Goal: Information Seeking & Learning: Understand process/instructions

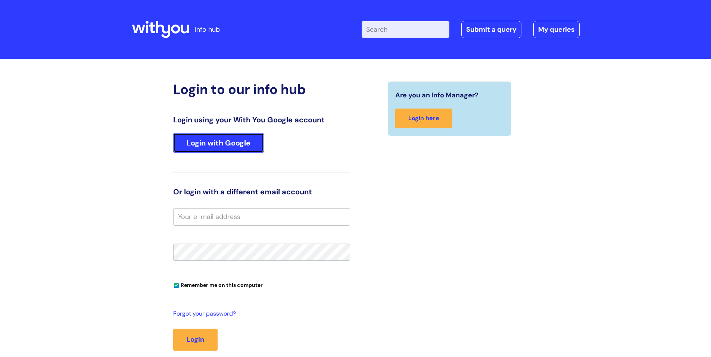
click at [245, 142] on link "Login with Google" at bounding box center [218, 142] width 91 height 19
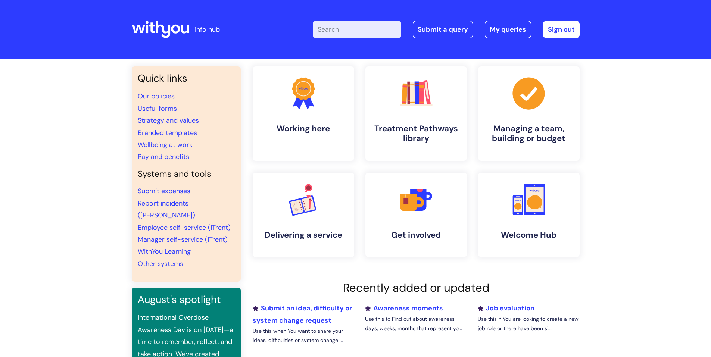
click at [339, 27] on input "Enter your search term here..." at bounding box center [357, 29] width 88 height 16
type input "leaving"
click button "Search" at bounding box center [0, 0] width 0 height 0
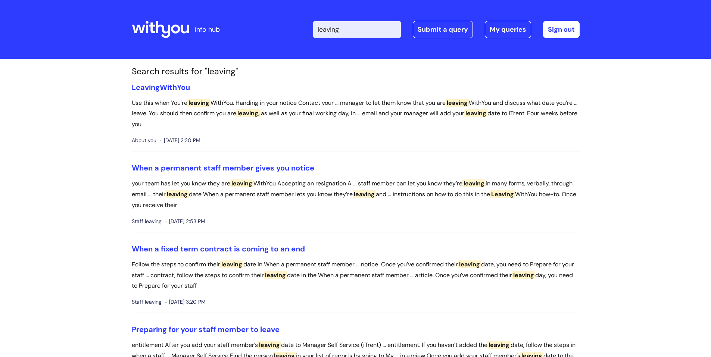
click at [188, 92] on li "Leaving WithYou Use this when You're leaving [PERSON_NAME]. Handing in your not…" at bounding box center [356, 117] width 448 height 69
click at [188, 87] on link "Leaving WithYou" at bounding box center [161, 88] width 58 height 10
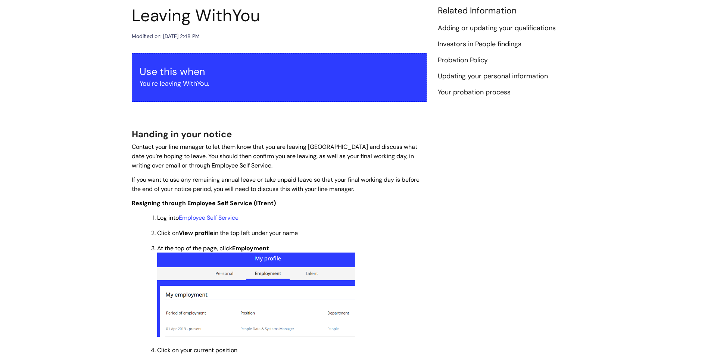
scroll to position [75, 0]
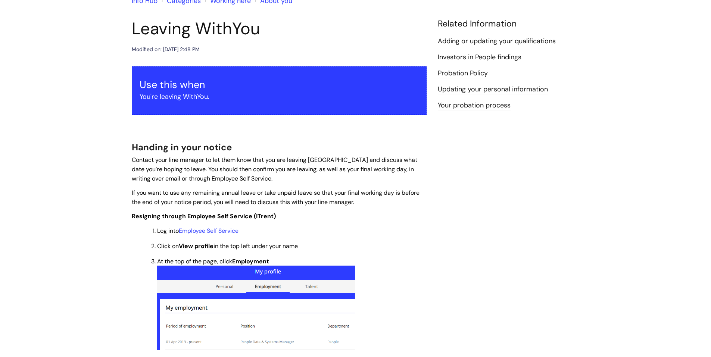
drag, startPoint x: 134, startPoint y: 49, endPoint x: 238, endPoint y: 45, distance: 104.6
click at [238, 45] on div "Modified on: Wed, 30 Jul, 2025 at 2:48 PM" at bounding box center [279, 49] width 295 height 9
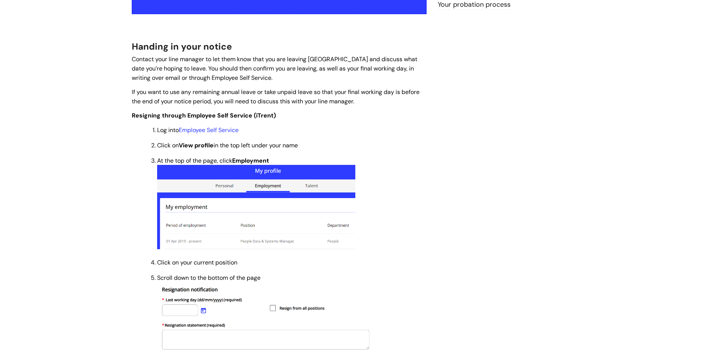
scroll to position [187, 0]
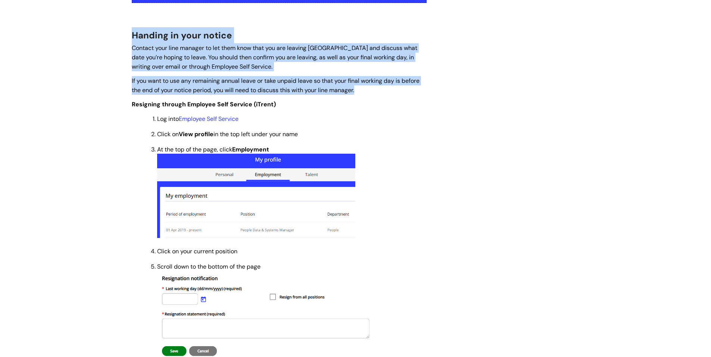
drag, startPoint x: 133, startPoint y: 37, endPoint x: 377, endPoint y: 93, distance: 251.1
click at [377, 93] on p "If you want to use any remaining annual leave or take unpaid leave so that your…" at bounding box center [279, 85] width 295 height 19
drag, startPoint x: 364, startPoint y: 88, endPoint x: 130, endPoint y: 35, distance: 239.7
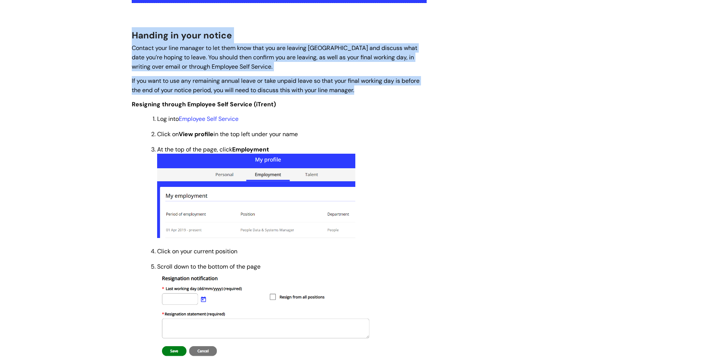
drag, startPoint x: 130, startPoint y: 31, endPoint x: 365, endPoint y: 89, distance: 241.9
click at [365, 89] on p "If you want to use any remaining annual leave or take unpaid leave so that your…" at bounding box center [279, 85] width 295 height 19
drag, startPoint x: 365, startPoint y: 90, endPoint x: 129, endPoint y: 37, distance: 242.0
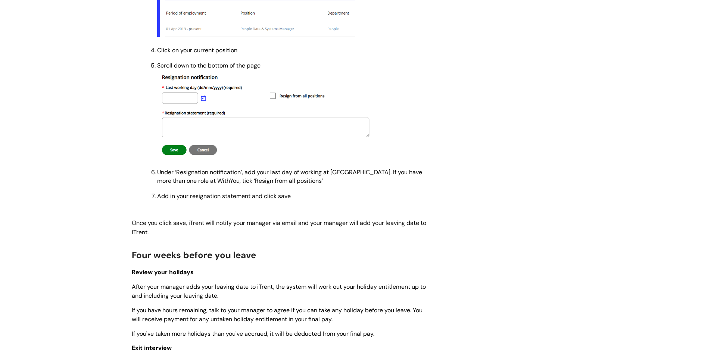
scroll to position [411, 0]
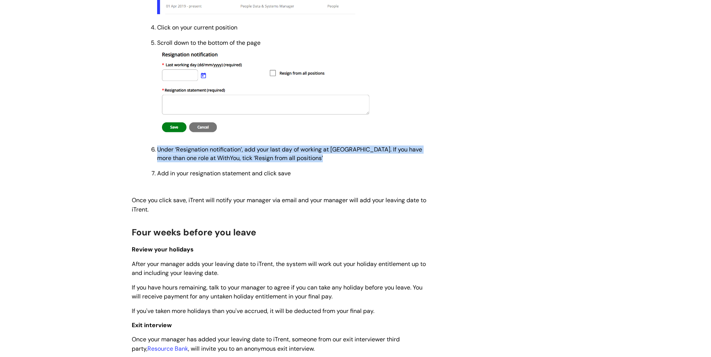
drag, startPoint x: 158, startPoint y: 150, endPoint x: 294, endPoint y: 165, distance: 136.7
click at [294, 165] on ol "Log into Employee Self Service Click on View profile in the top left under your…" at bounding box center [283, 34] width 288 height 288
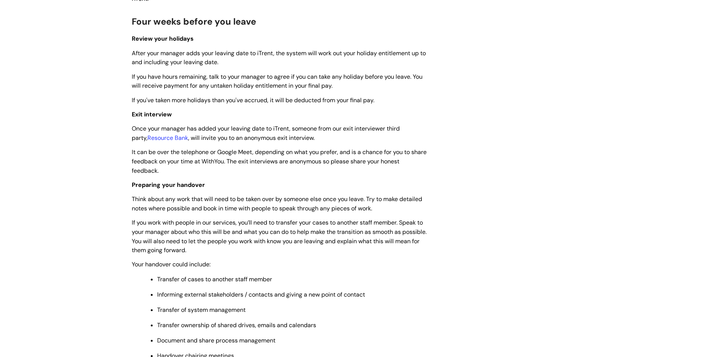
scroll to position [635, 0]
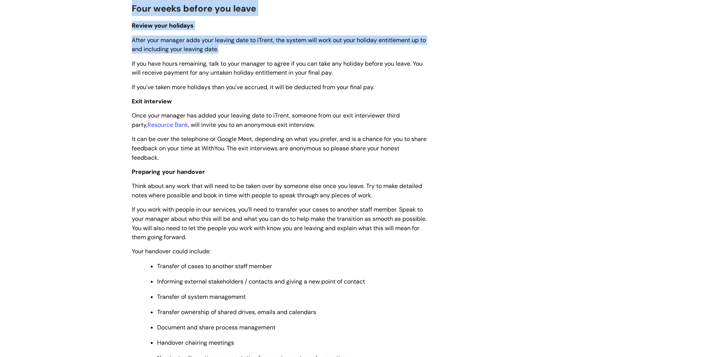
drag, startPoint x: 133, startPoint y: 10, endPoint x: 240, endPoint y: 52, distance: 115.4
click at [240, 52] on p "After your manager adds your leaving date to iTrent, the system will work out y…" at bounding box center [279, 44] width 295 height 19
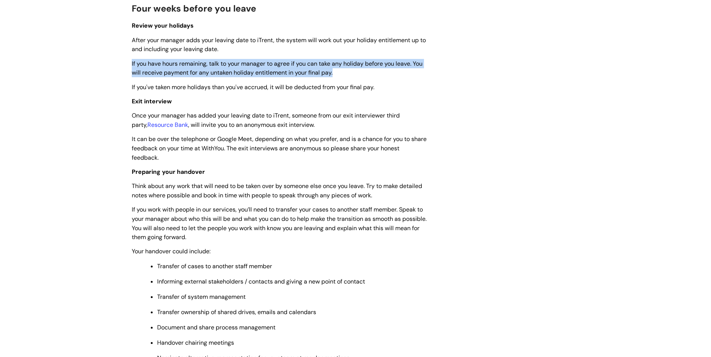
drag, startPoint x: 131, startPoint y: 65, endPoint x: 336, endPoint y: 70, distance: 205.1
click at [336, 70] on p "If you have hours remaining, talk to your manager to agree if you can take any …" at bounding box center [279, 68] width 295 height 19
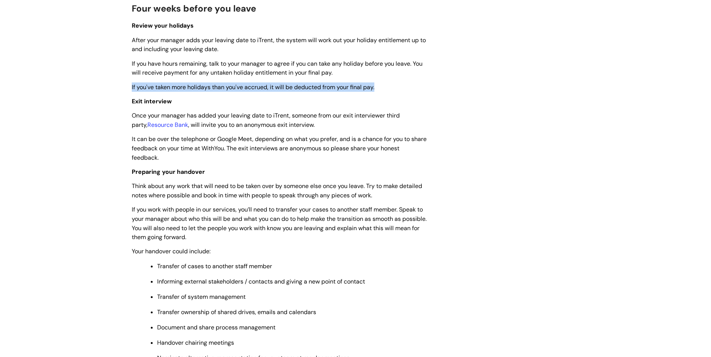
drag, startPoint x: 131, startPoint y: 88, endPoint x: 376, endPoint y: 86, distance: 245.3
click at [377, 86] on p "If you've taken more holidays than you've accrued, it will be deducted from you…" at bounding box center [279, 87] width 295 height 9
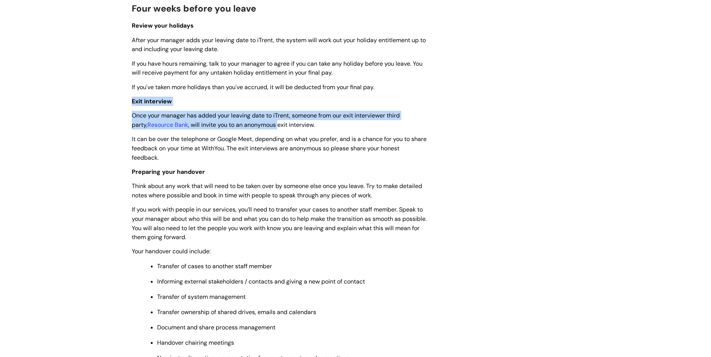
drag, startPoint x: 132, startPoint y: 103, endPoint x: 264, endPoint y: 121, distance: 133.1
click at [264, 121] on span "Once your manager has added your leaving date to iTrent, someone from our exit …" at bounding box center [266, 120] width 268 height 17
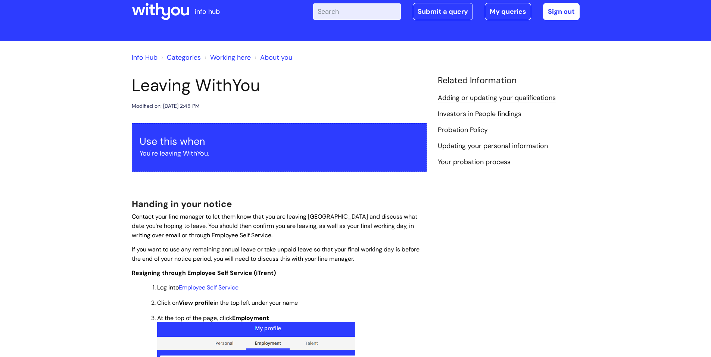
scroll to position [0, 0]
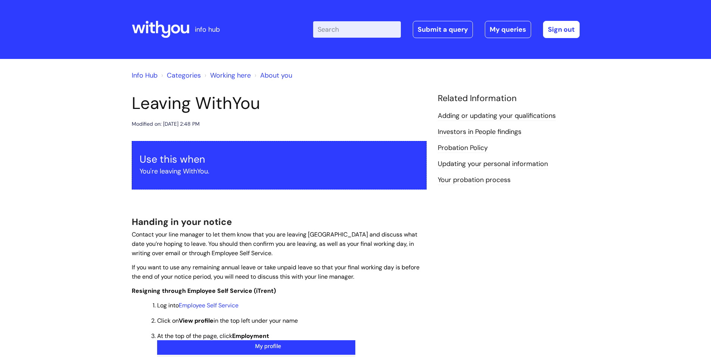
click at [333, 27] on input "Enter your search term here..." at bounding box center [357, 29] width 88 height 16
type input "resign with immediate"
click button "Search" at bounding box center [0, 0] width 0 height 0
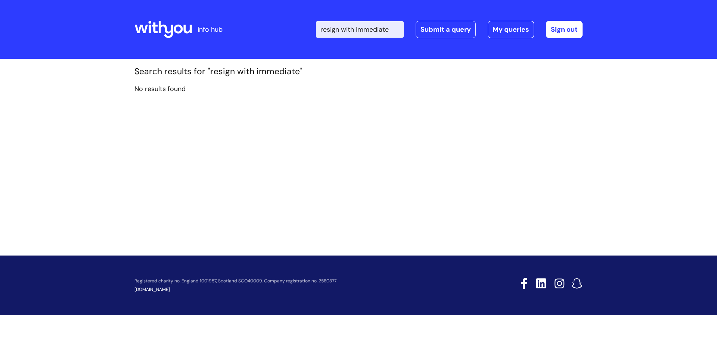
drag, startPoint x: 363, startPoint y: 30, endPoint x: 312, endPoint y: 30, distance: 51.2
click at [312, 30] on div "Enter your search term here... resign with immediate Search Submit a query My q…" at bounding box center [414, 29] width 337 height 44
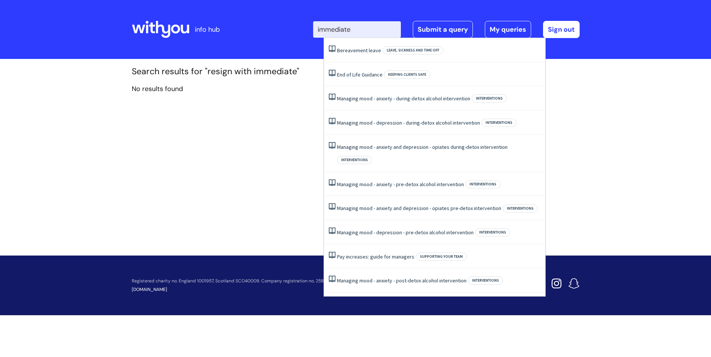
click at [365, 28] on input "immediate" at bounding box center [357, 29] width 88 height 16
type input "immediate effect"
click button "Search" at bounding box center [0, 0] width 0 height 0
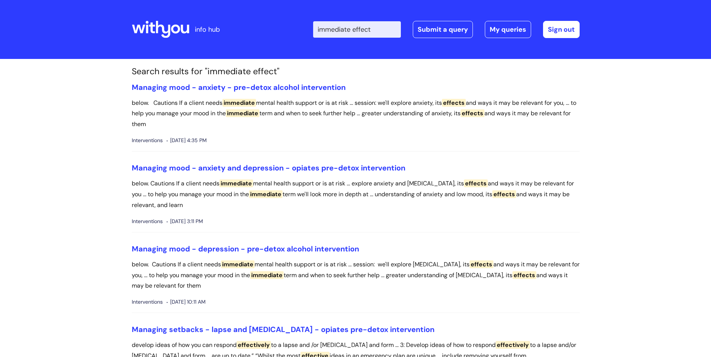
drag, startPoint x: 383, startPoint y: 31, endPoint x: 304, endPoint y: 32, distance: 79.2
click at [304, 32] on div "Enter your search term here... immediate effect Search Submit a query My querie…" at bounding box center [411, 29] width 337 height 44
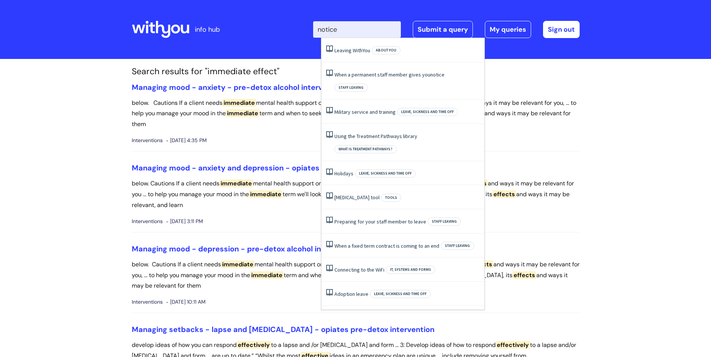
type input "notice"
click button "Search" at bounding box center [0, 0] width 0 height 0
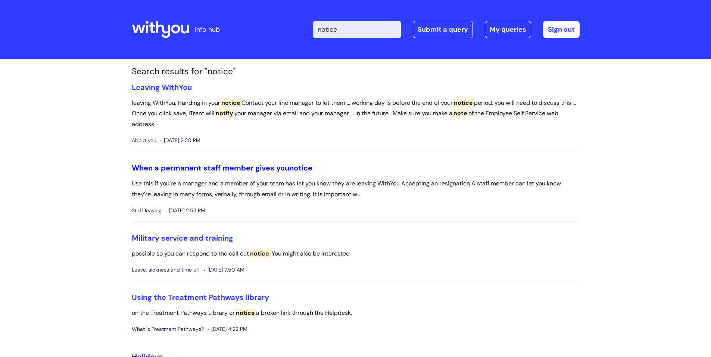
click at [196, 168] on link "When a permanent staff member gives you notice" at bounding box center [222, 168] width 181 height 10
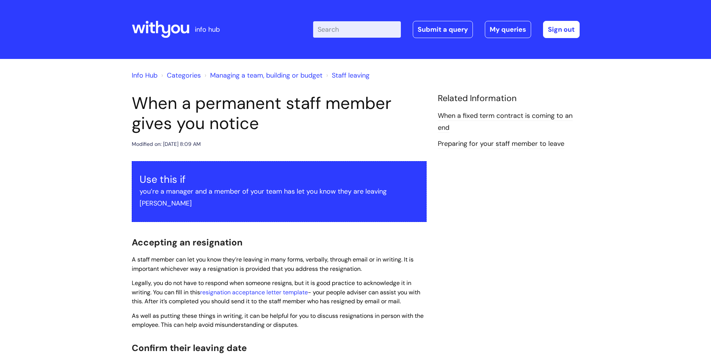
click at [337, 25] on input "Enter your search term here..." at bounding box center [357, 29] width 88 height 16
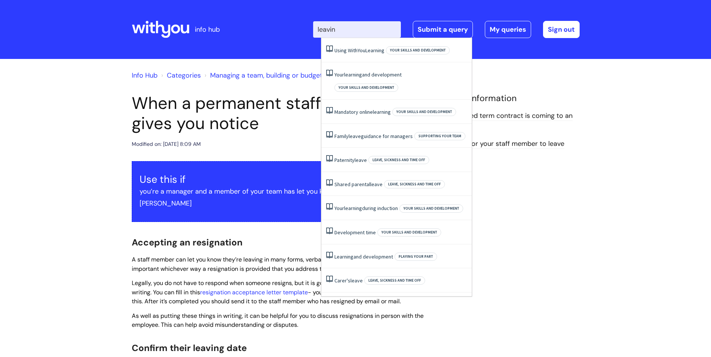
type input "leaving"
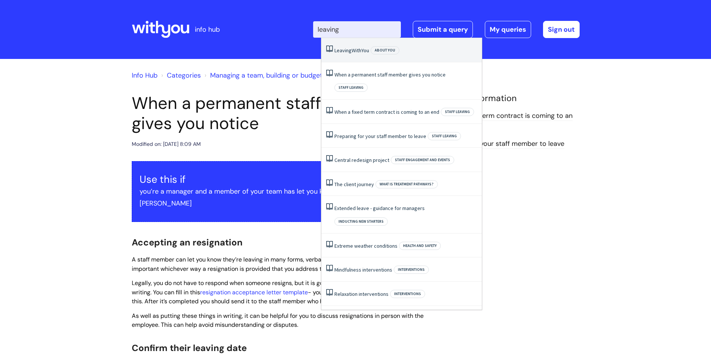
click at [345, 44] on li "Leaving WithYou About you" at bounding box center [401, 50] width 161 height 24
